Goal: Subscribe to service/newsletter

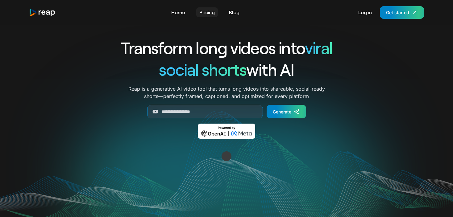
click at [205, 14] on link "Pricing" at bounding box center [207, 12] width 22 height 10
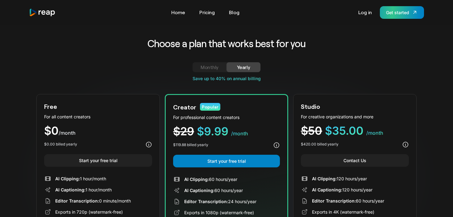
click at [402, 11] on div "Get started" at bounding box center [397, 12] width 23 height 6
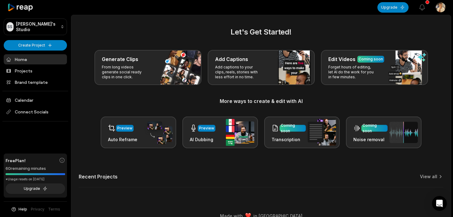
click at [441, 9] on html "SS Saqib's Studio Create Project Home Projects Brand template Calendar Connect …" at bounding box center [226, 108] width 453 height 217
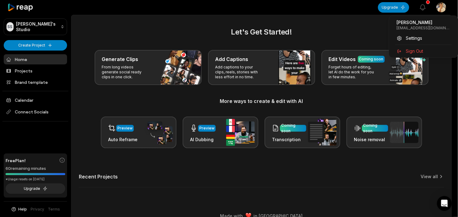
click at [441, 9] on html "SS Saqib's Studio Create Project Home Projects Brand template Calendar Connect …" at bounding box center [229, 108] width 458 height 217
